Goal: Transaction & Acquisition: Purchase product/service

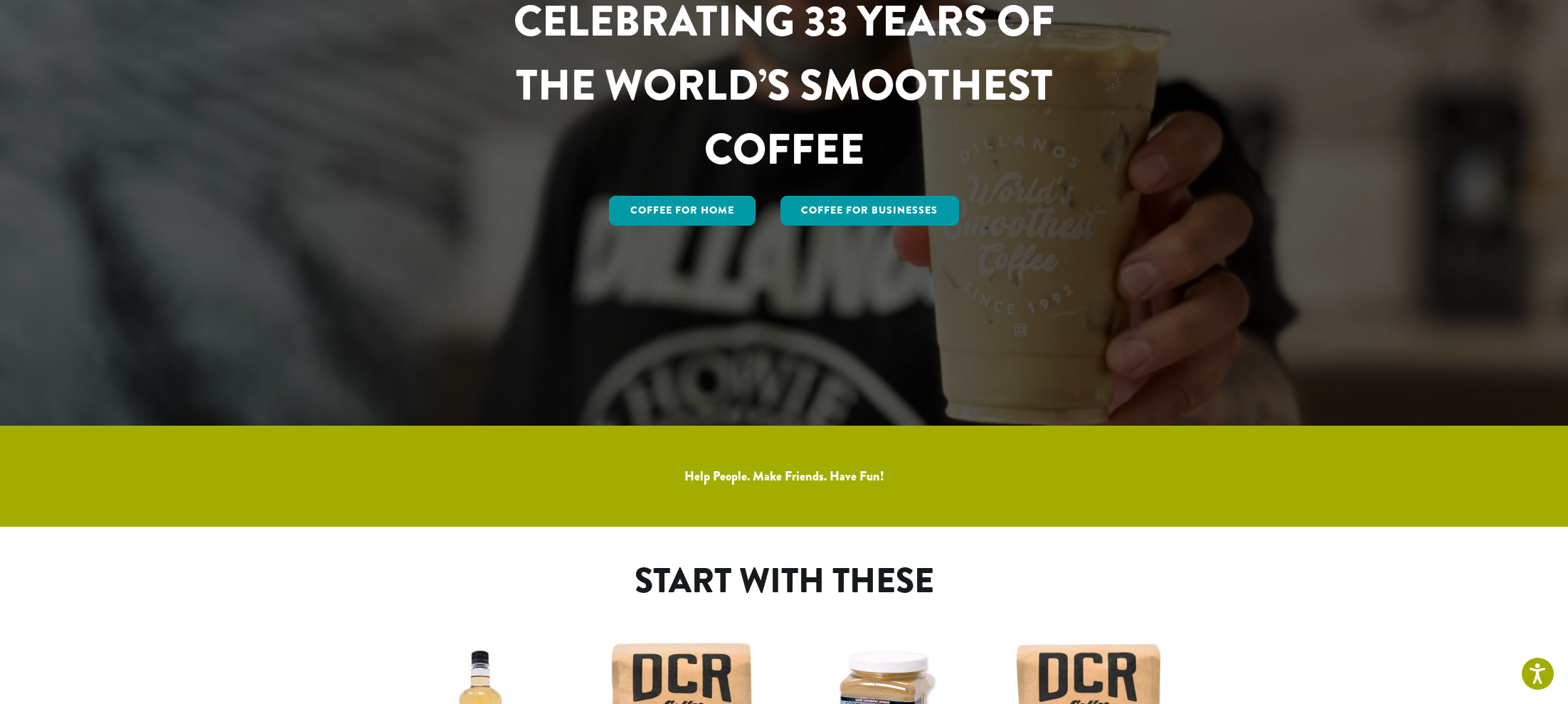
scroll to position [286, 0]
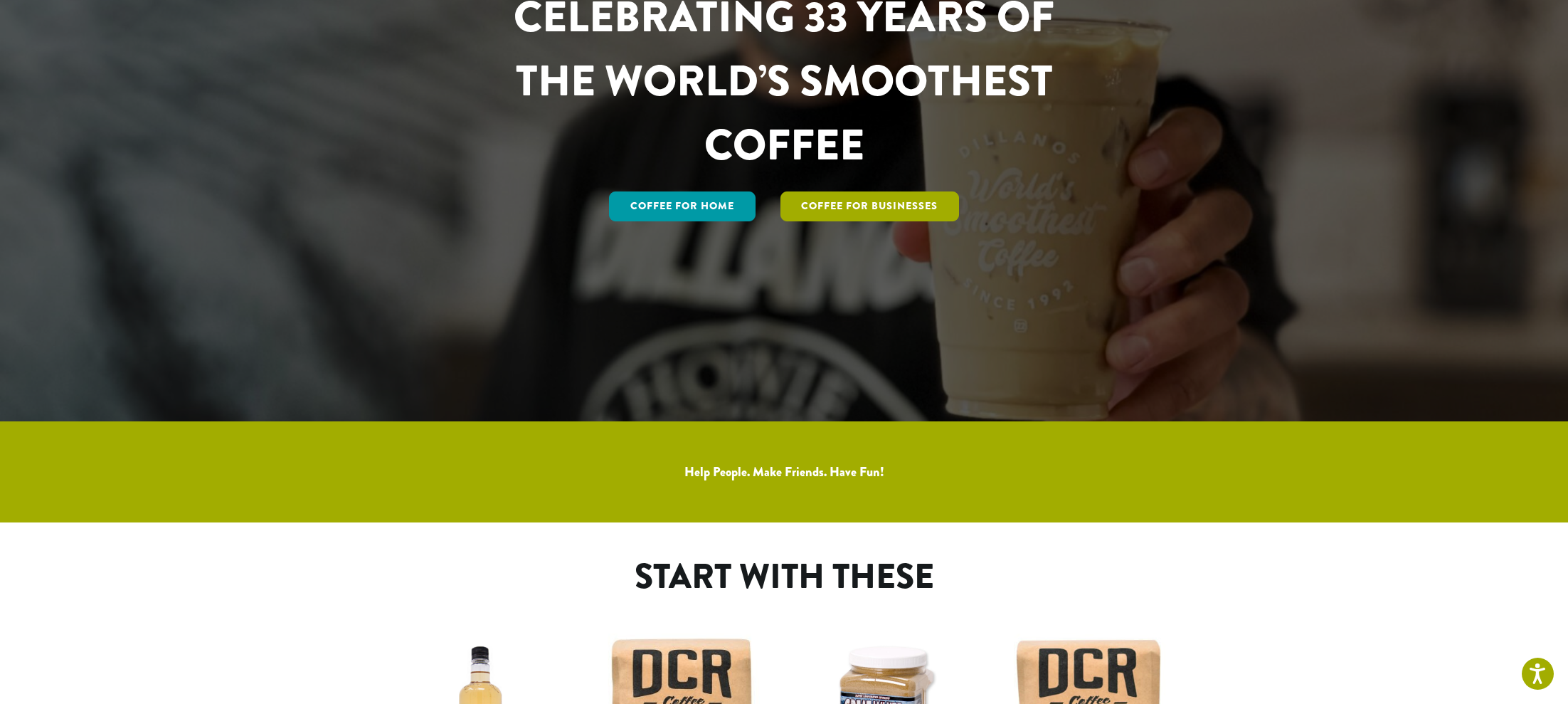
click at [865, 215] on link "Coffee For Businesses" at bounding box center [870, 206] width 179 height 30
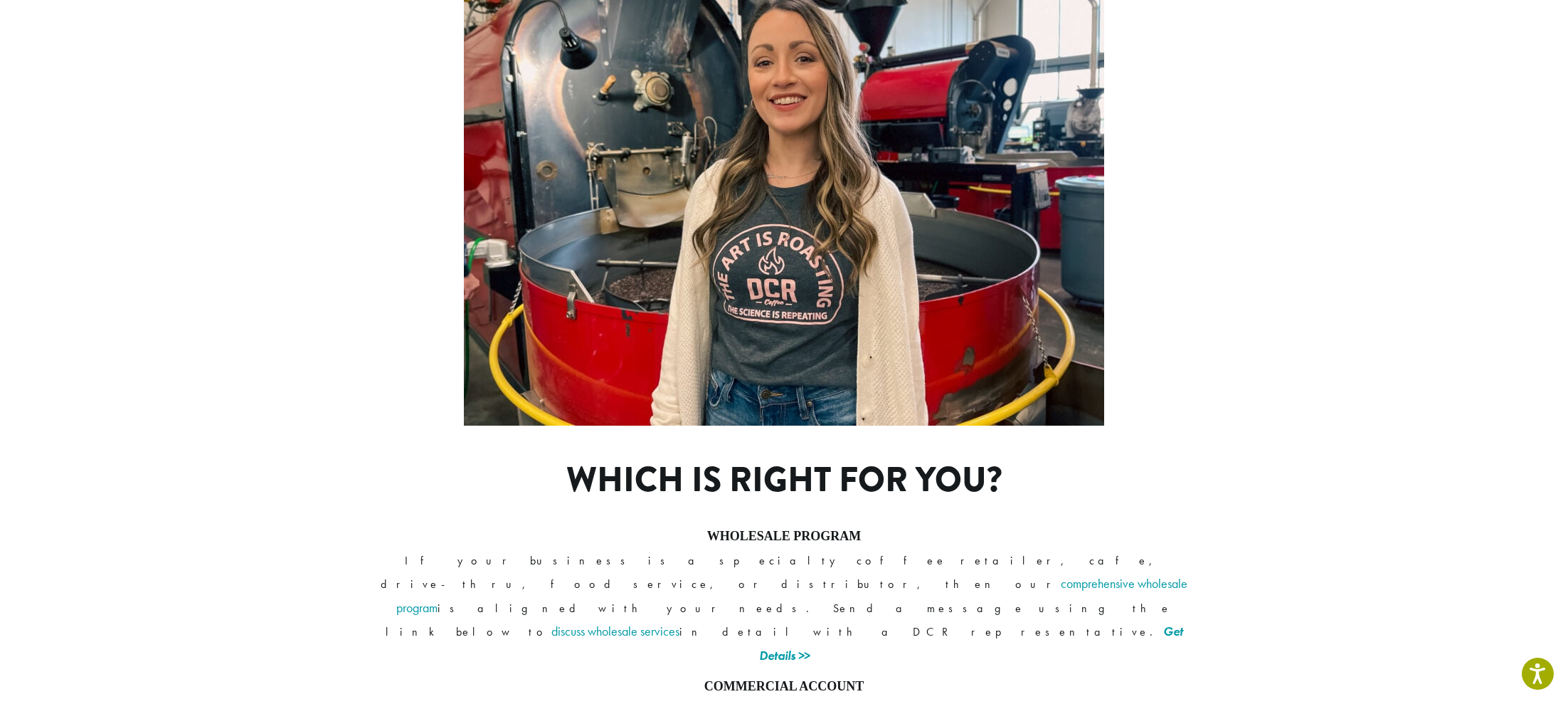
scroll to position [960, 0]
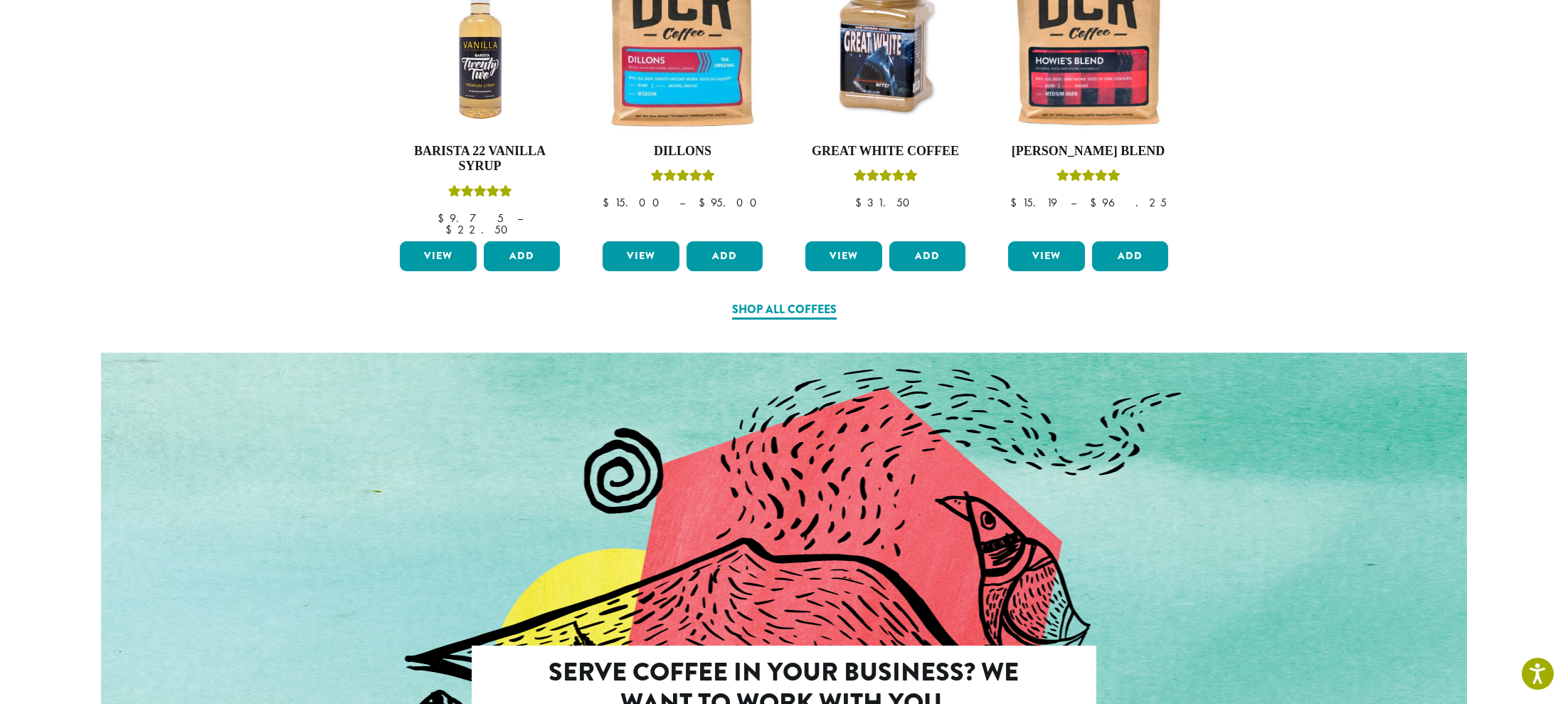
scroll to position [958, 0]
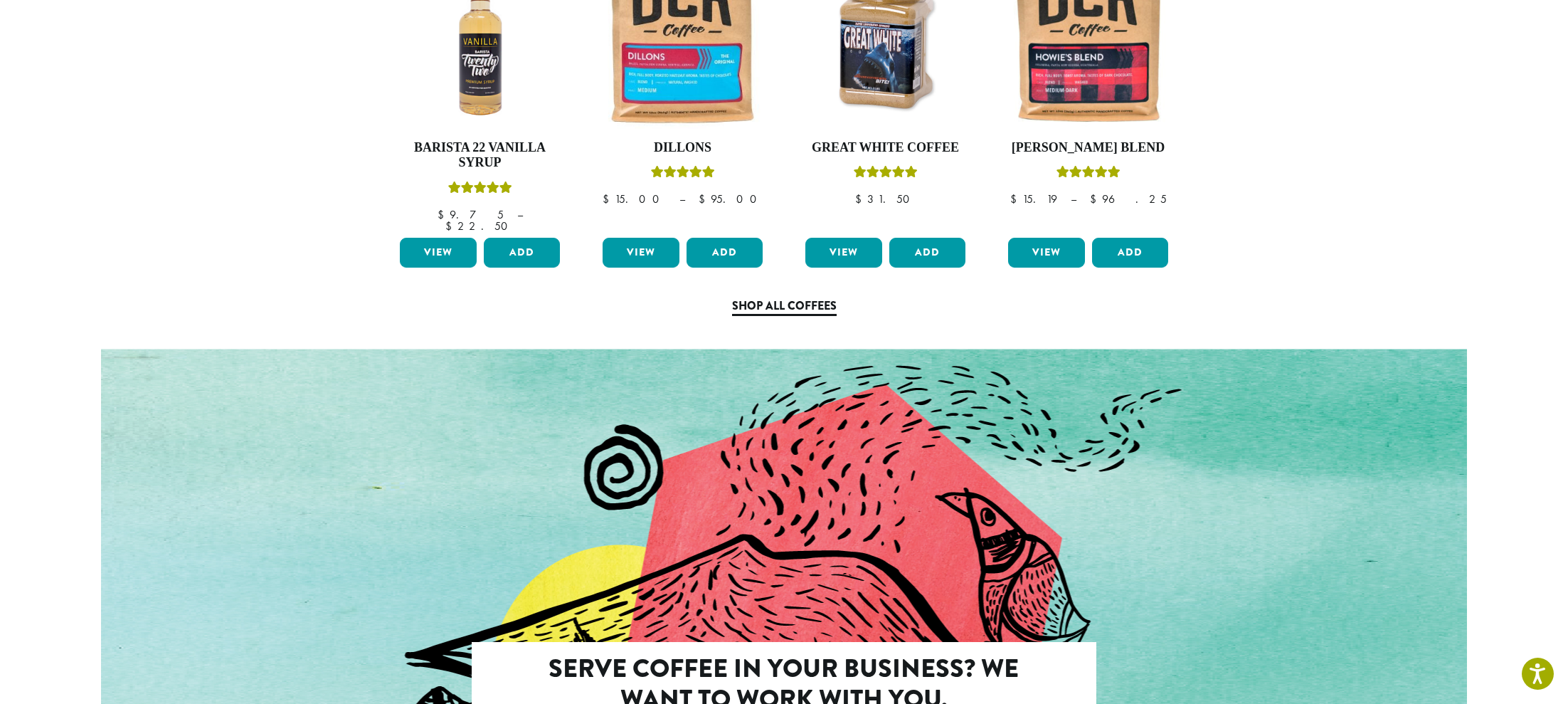
click at [801, 298] on link "Shop All Coffees" at bounding box center [784, 307] width 105 height 18
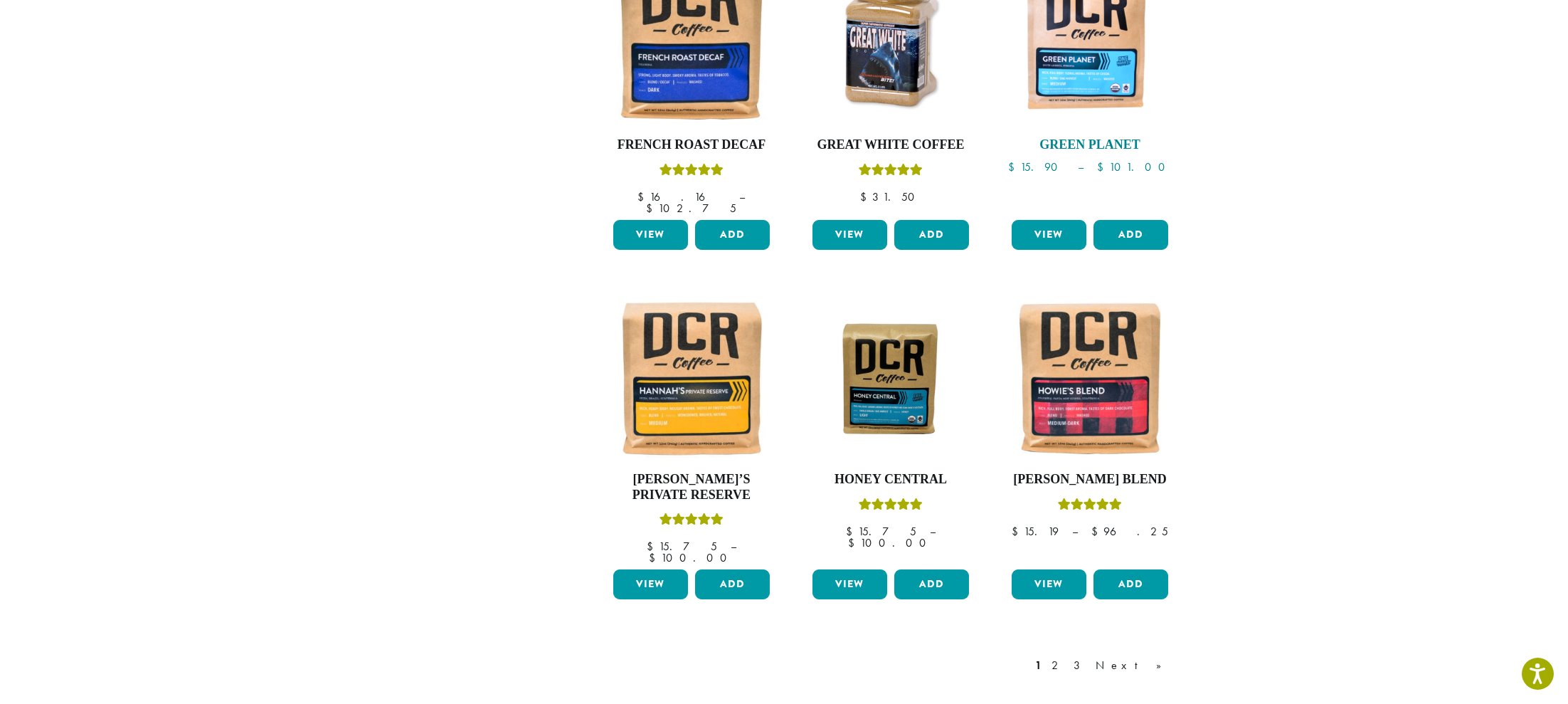
scroll to position [946, 0]
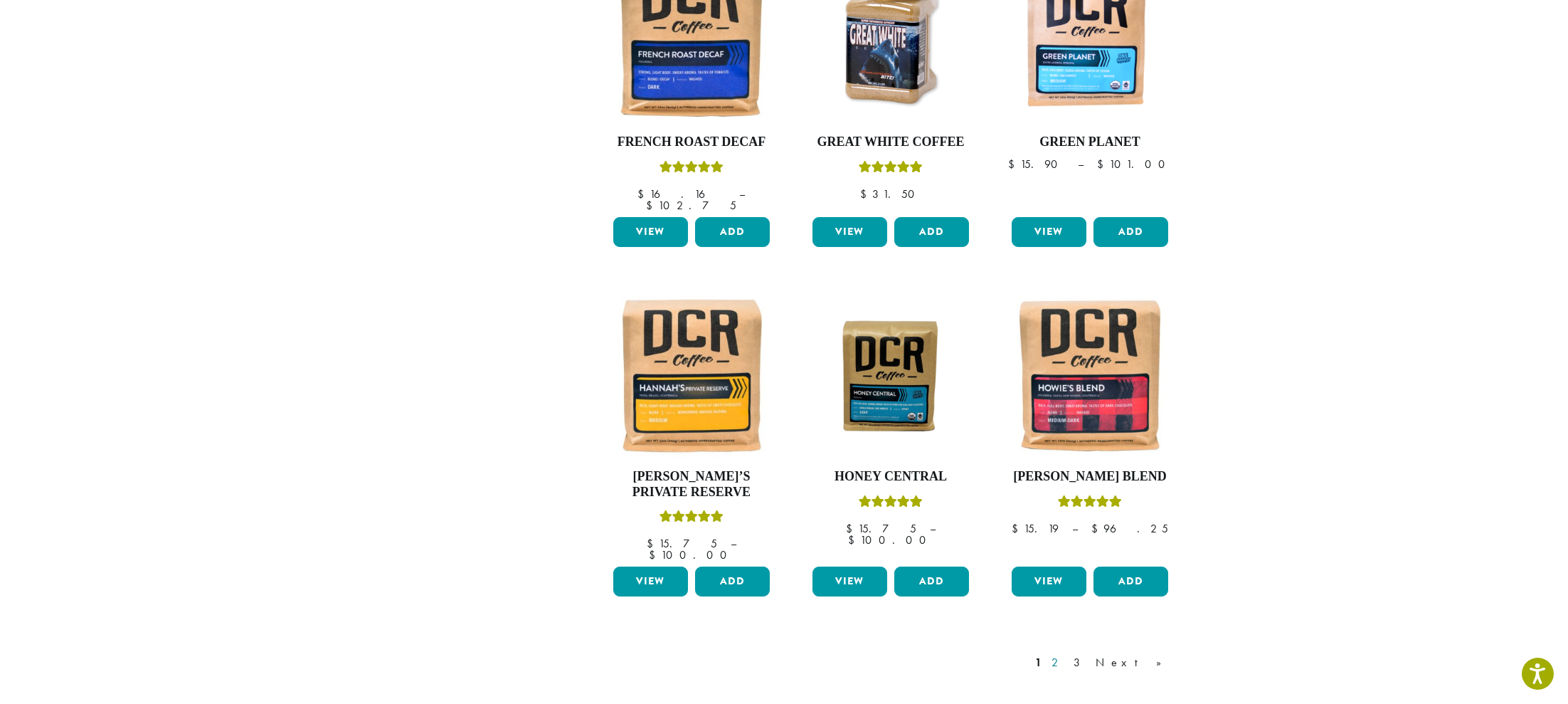
click at [1067, 654] on link "2" at bounding box center [1057, 663] width 18 height 17
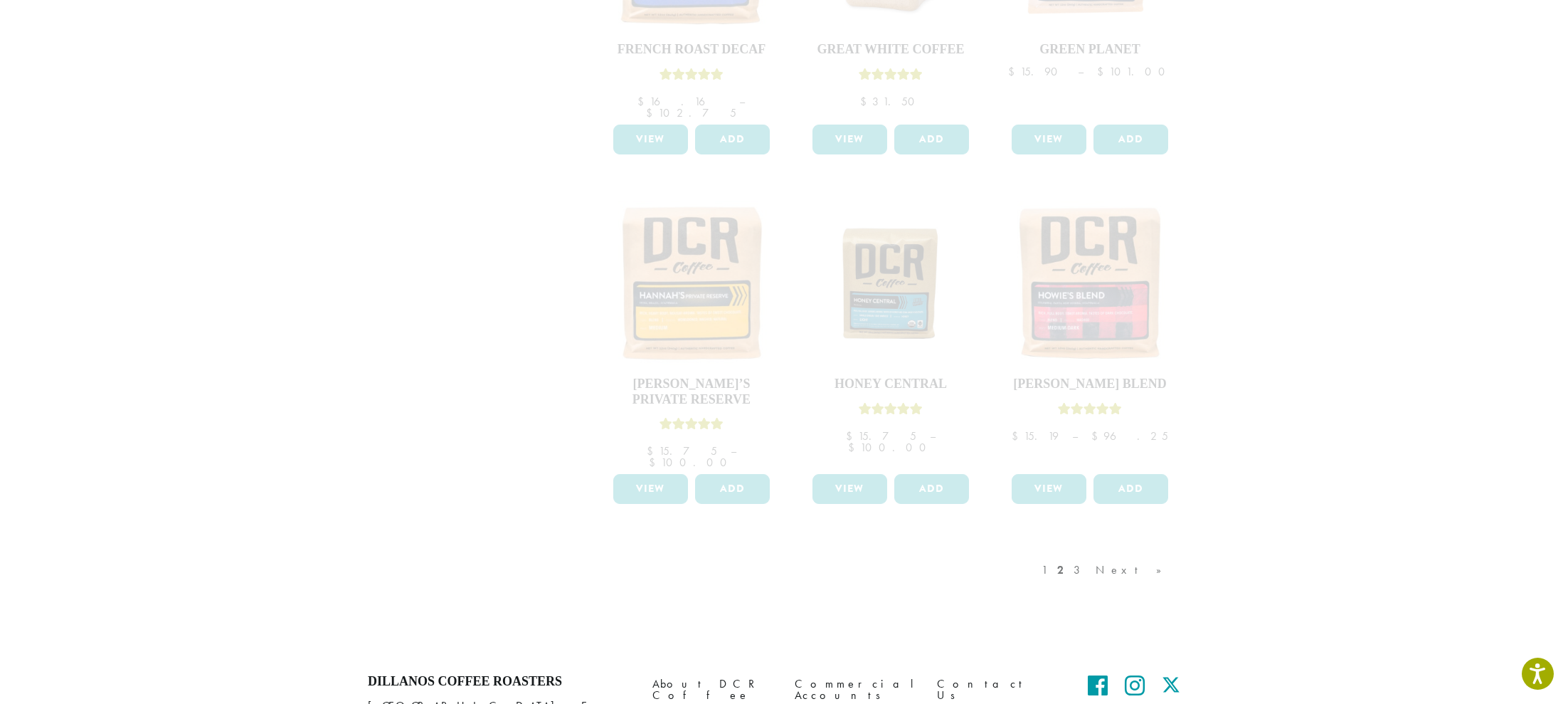
scroll to position [1139, 0]
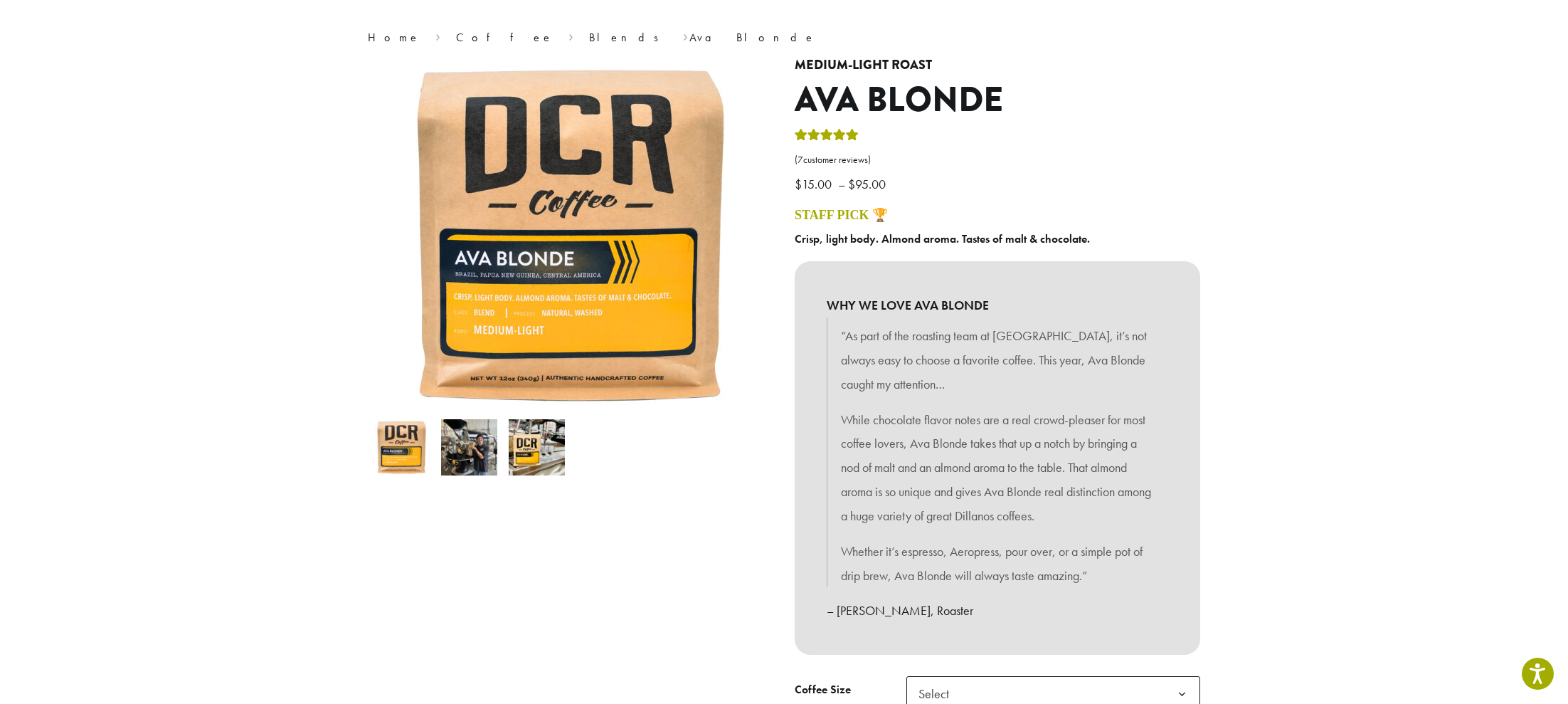
scroll to position [102, 0]
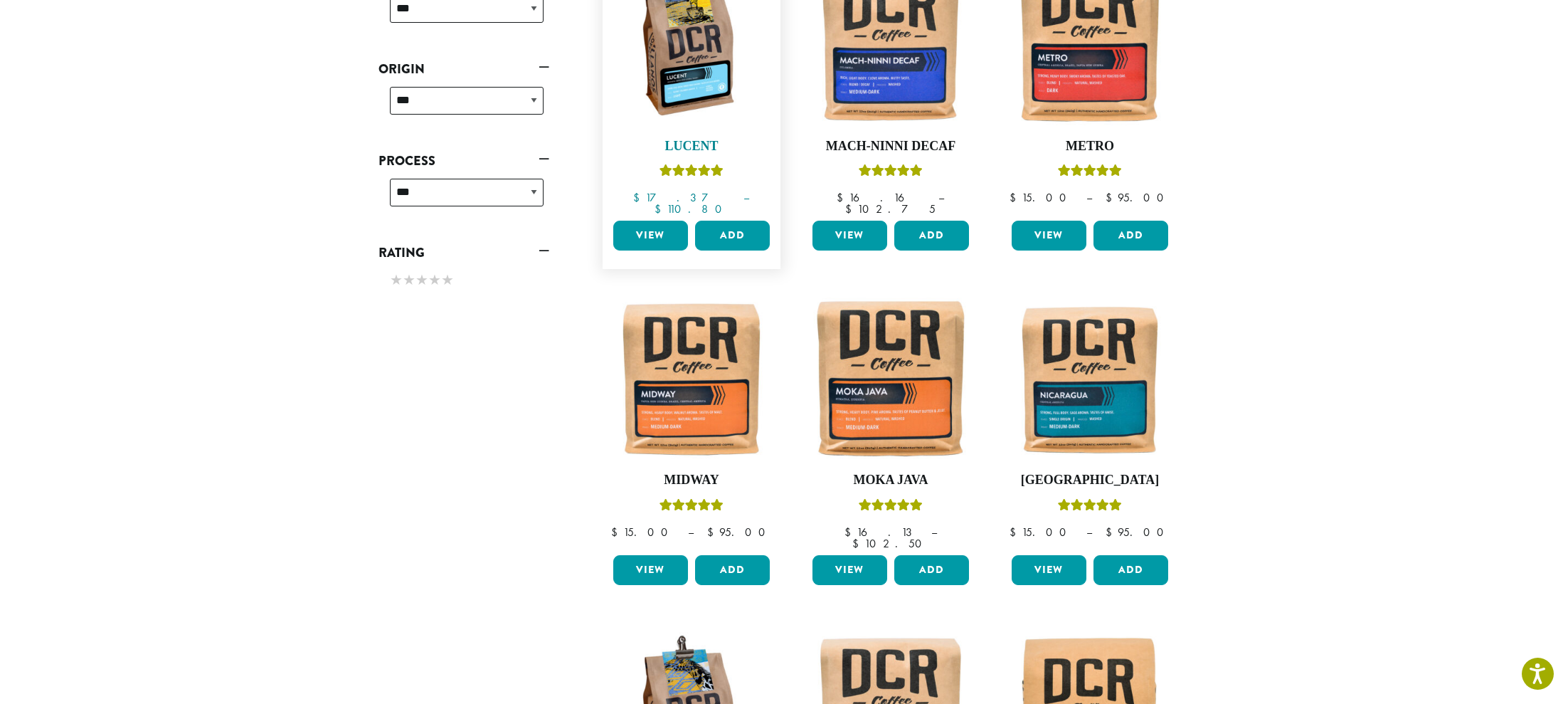
scroll to position [624, 0]
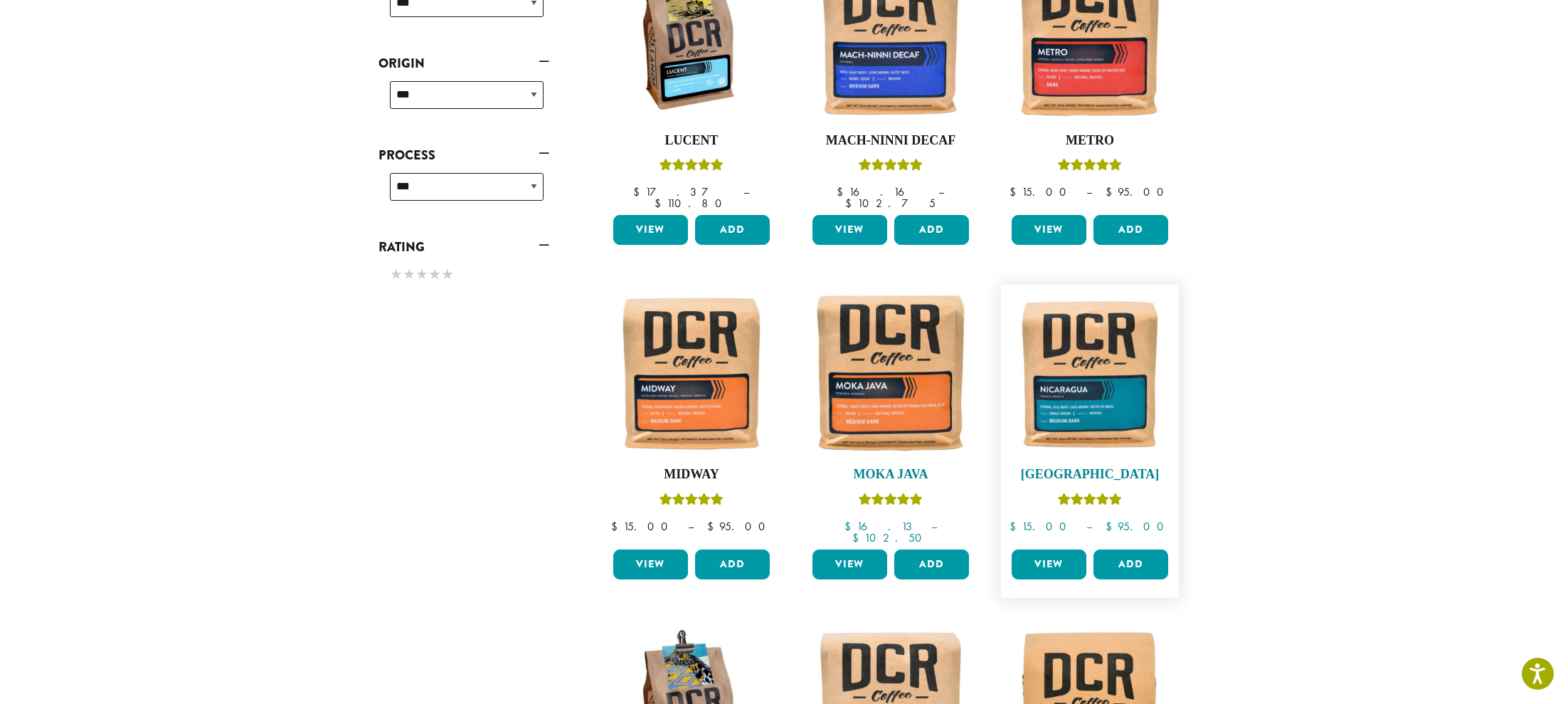
drag, startPoint x: 896, startPoint y: 354, endPoint x: 1079, endPoint y: 364, distance: 183.3
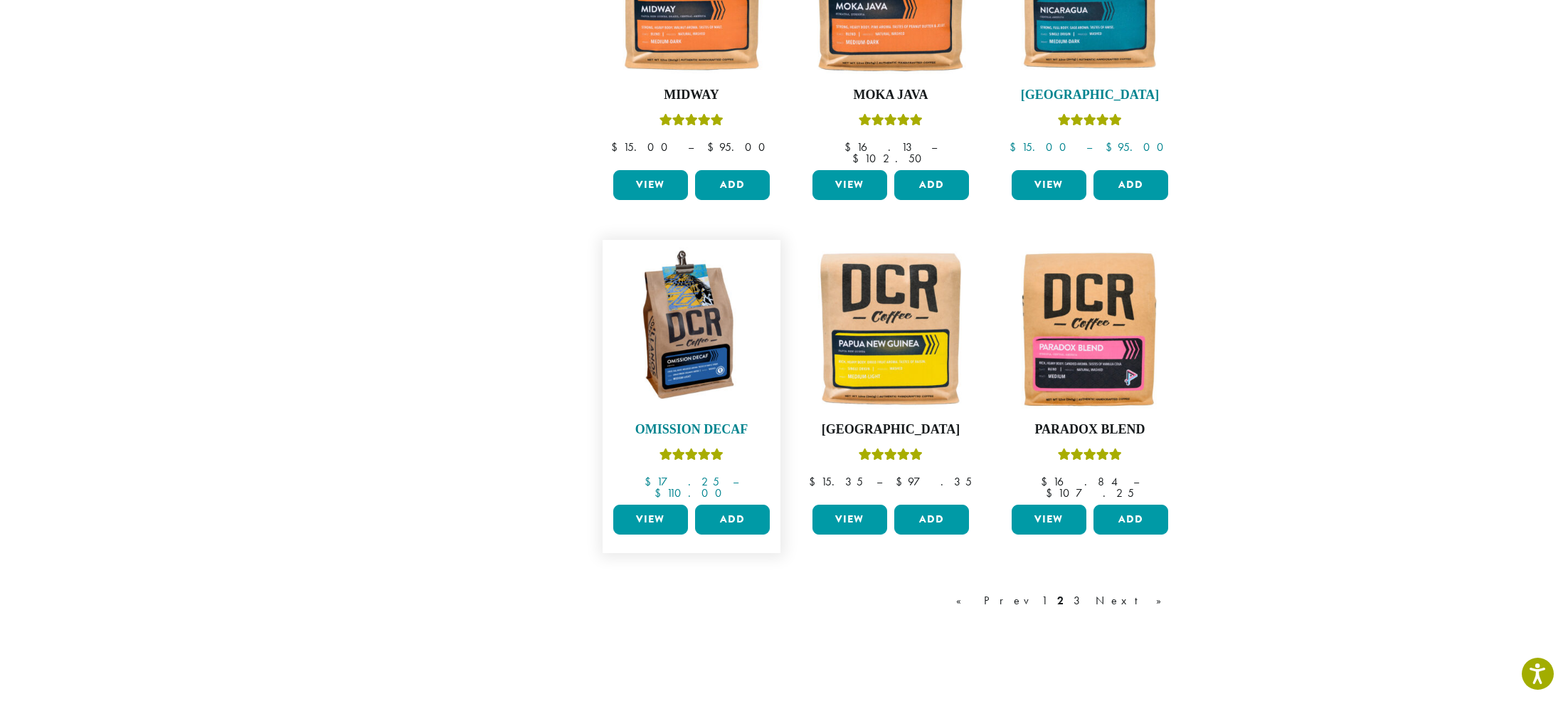
scroll to position [1024, 0]
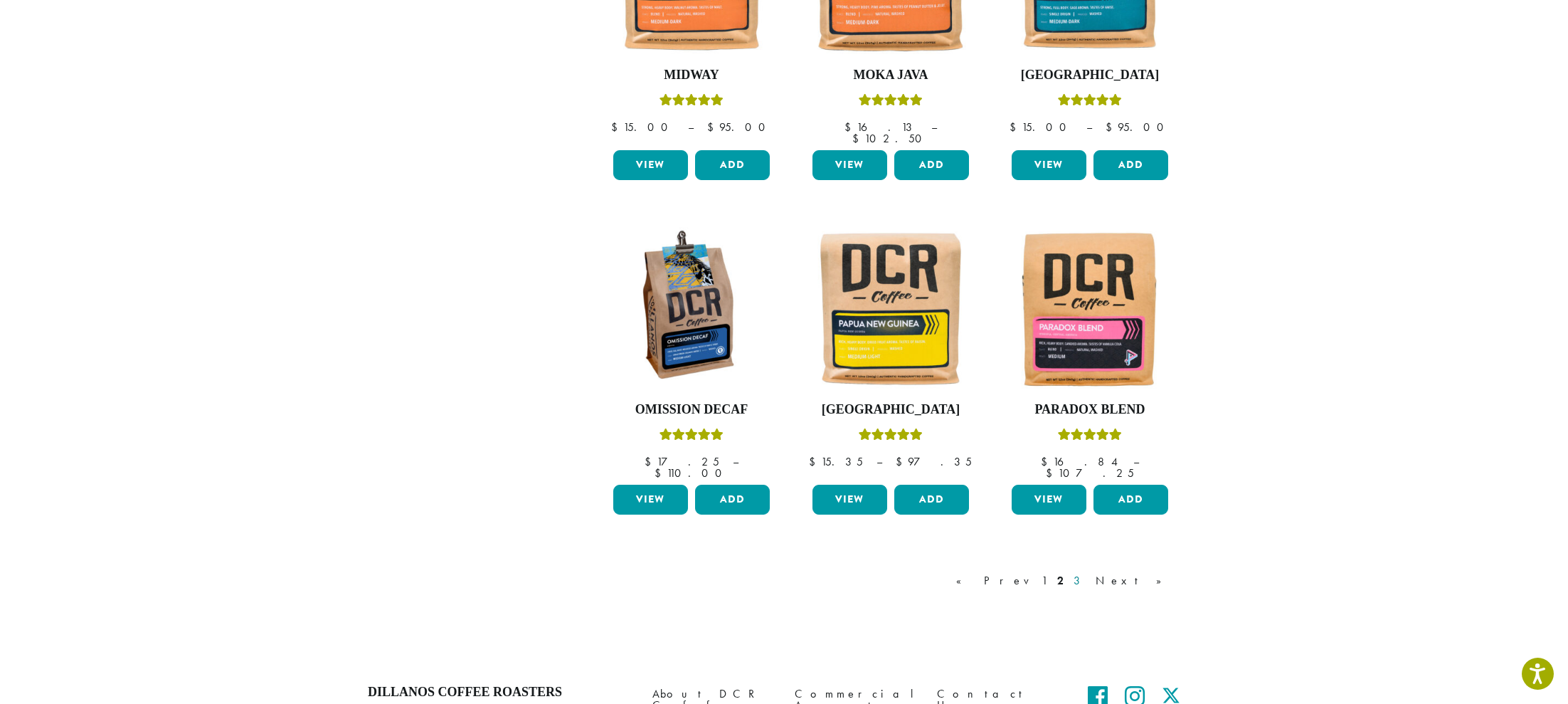
click at [1088, 572] on link "3" at bounding box center [1079, 581] width 18 height 17
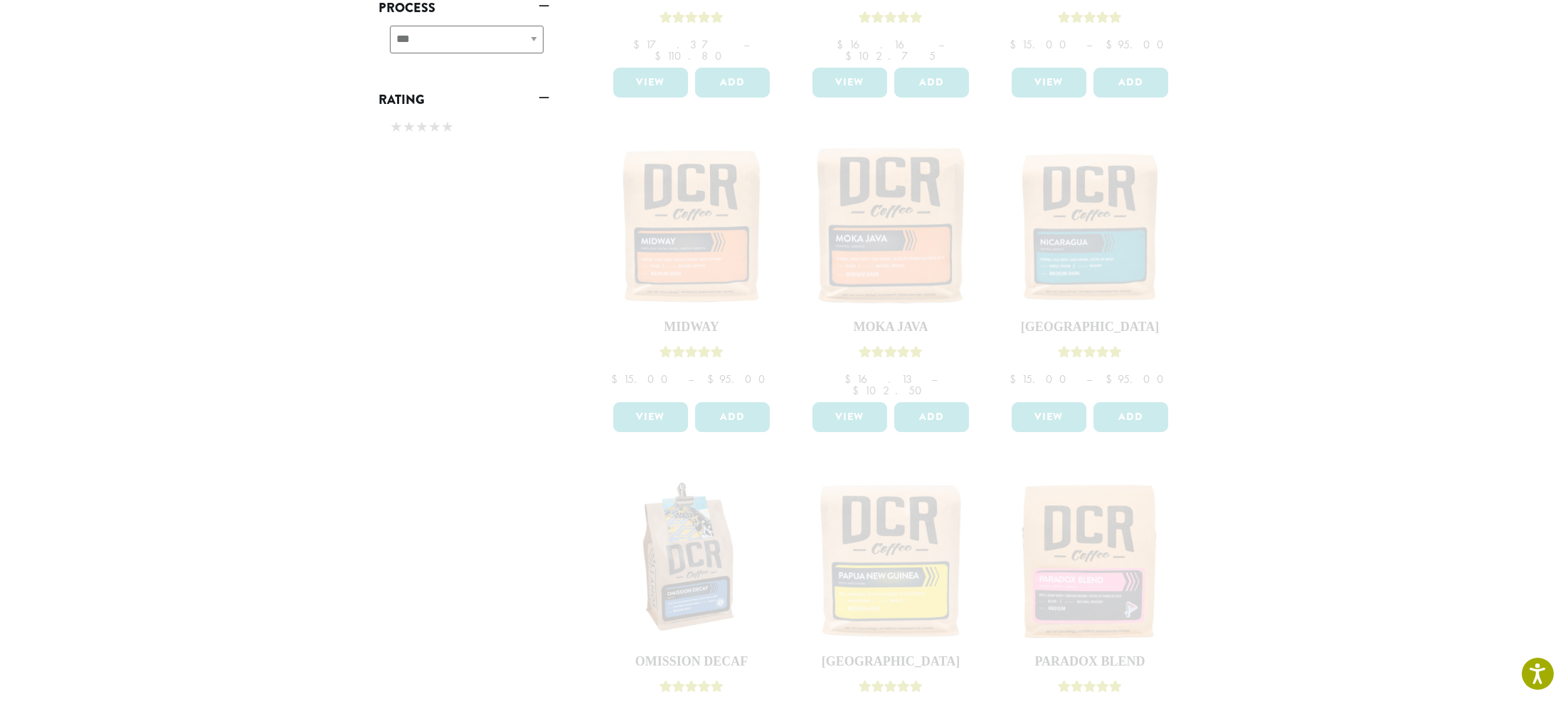
scroll to position [1124, 0]
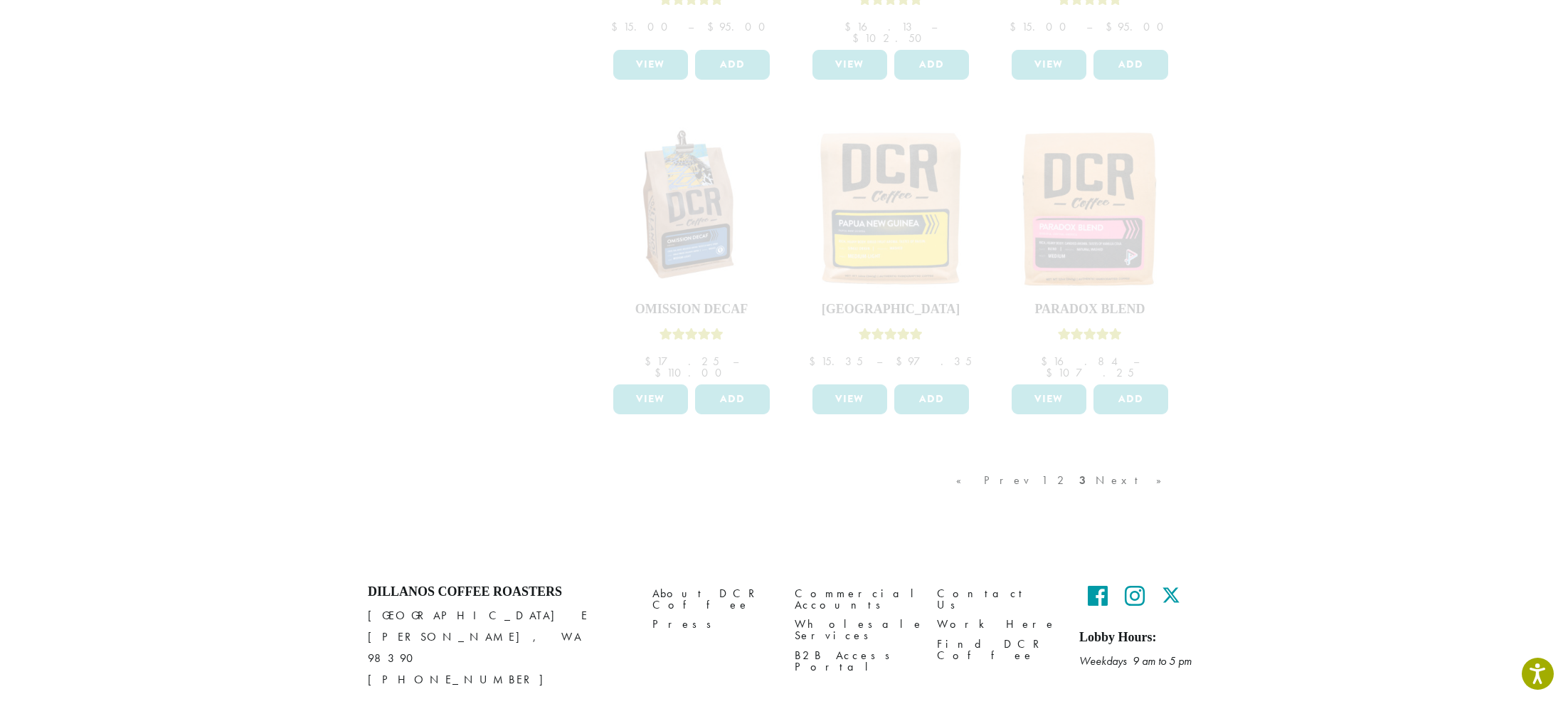
click at [1129, 462] on div "« Prev 1 2 3 Next »" at bounding box center [1066, 495] width 226 height 67
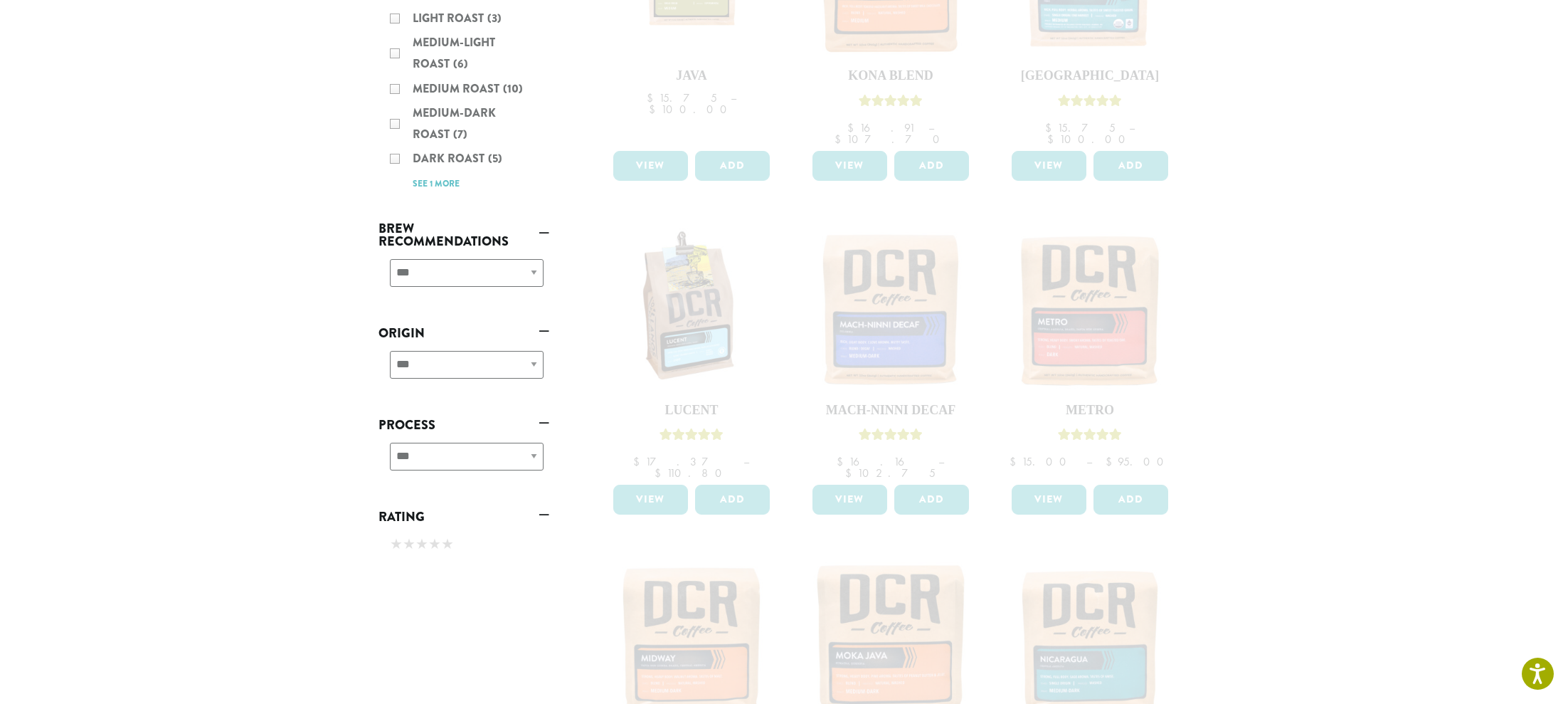
scroll to position [353, 0]
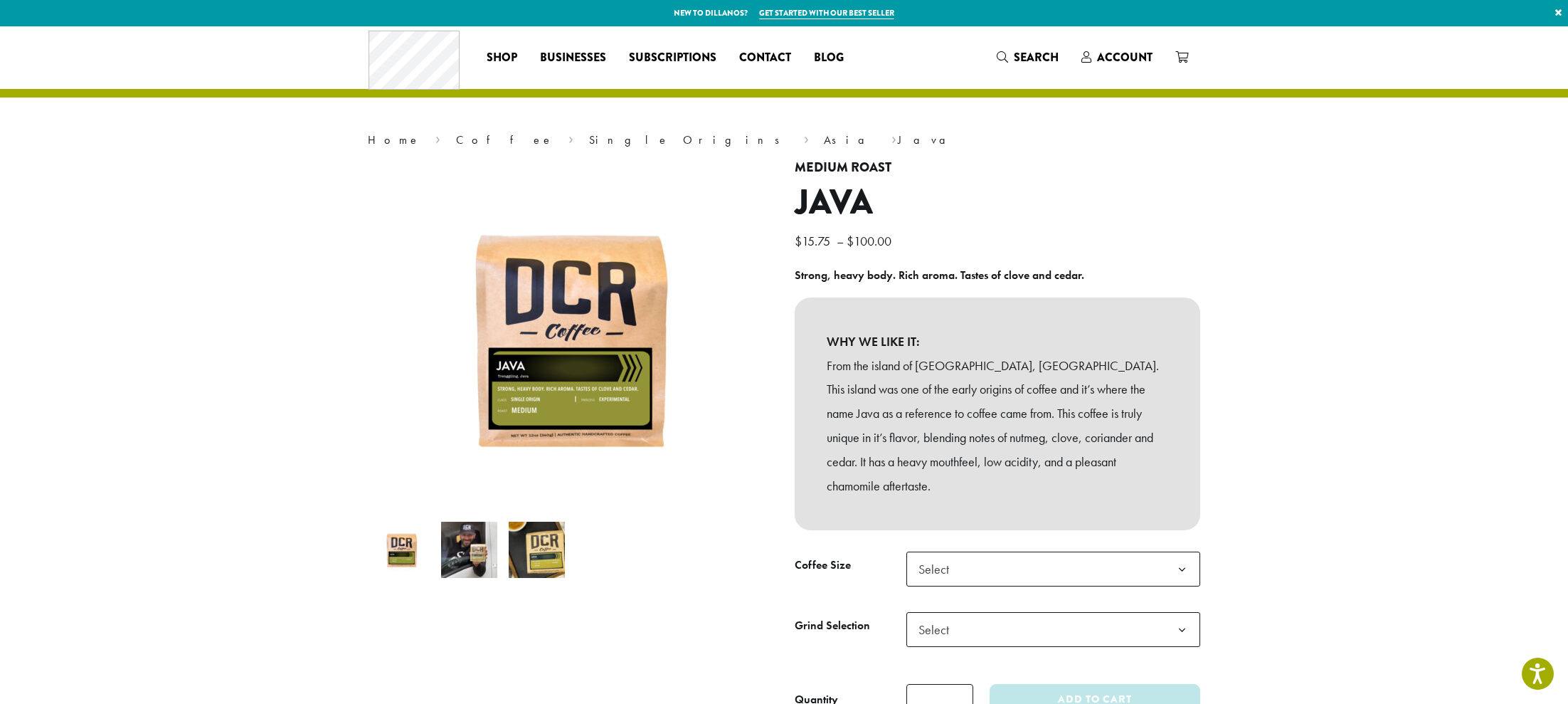
scroll to position [54, 0]
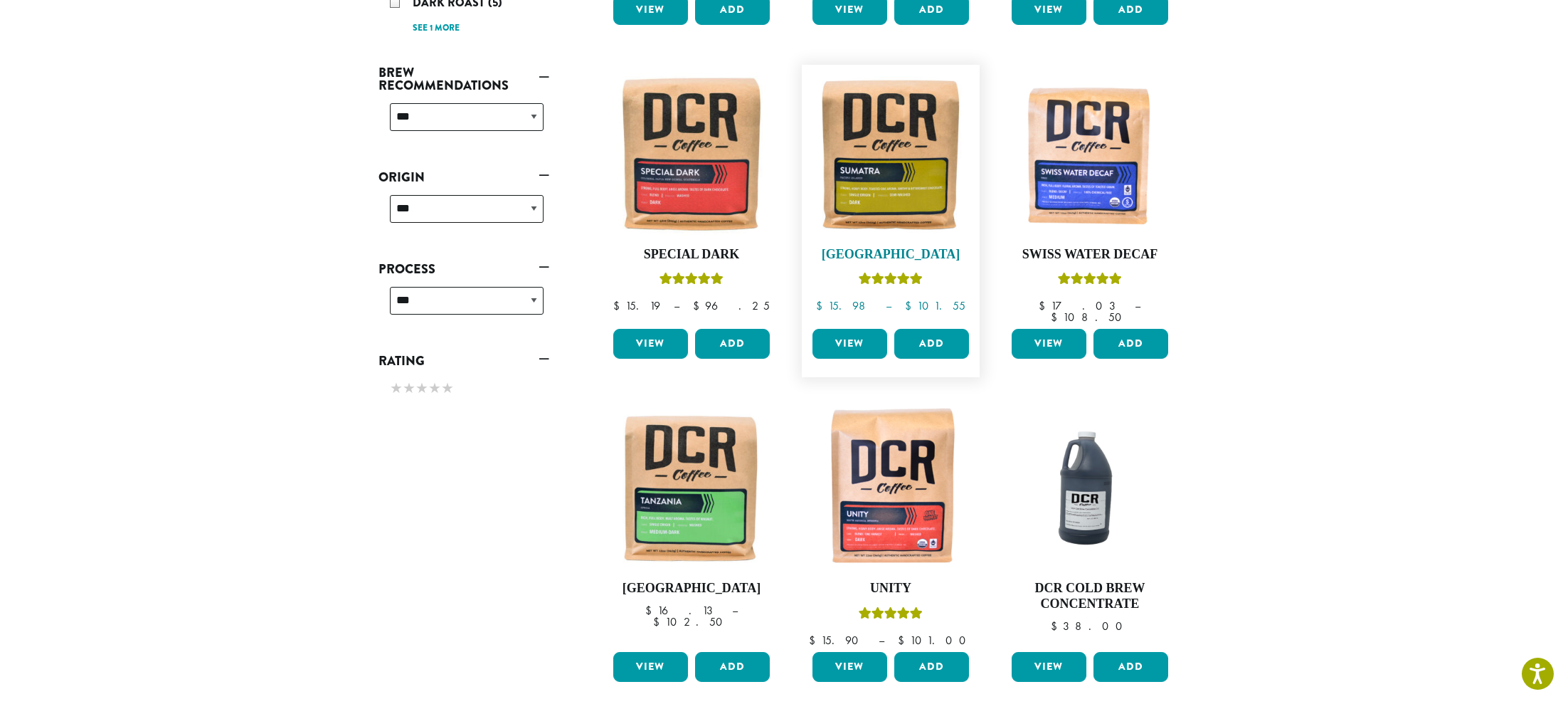
scroll to position [519, 0]
